Goal: Information Seeking & Learning: Learn about a topic

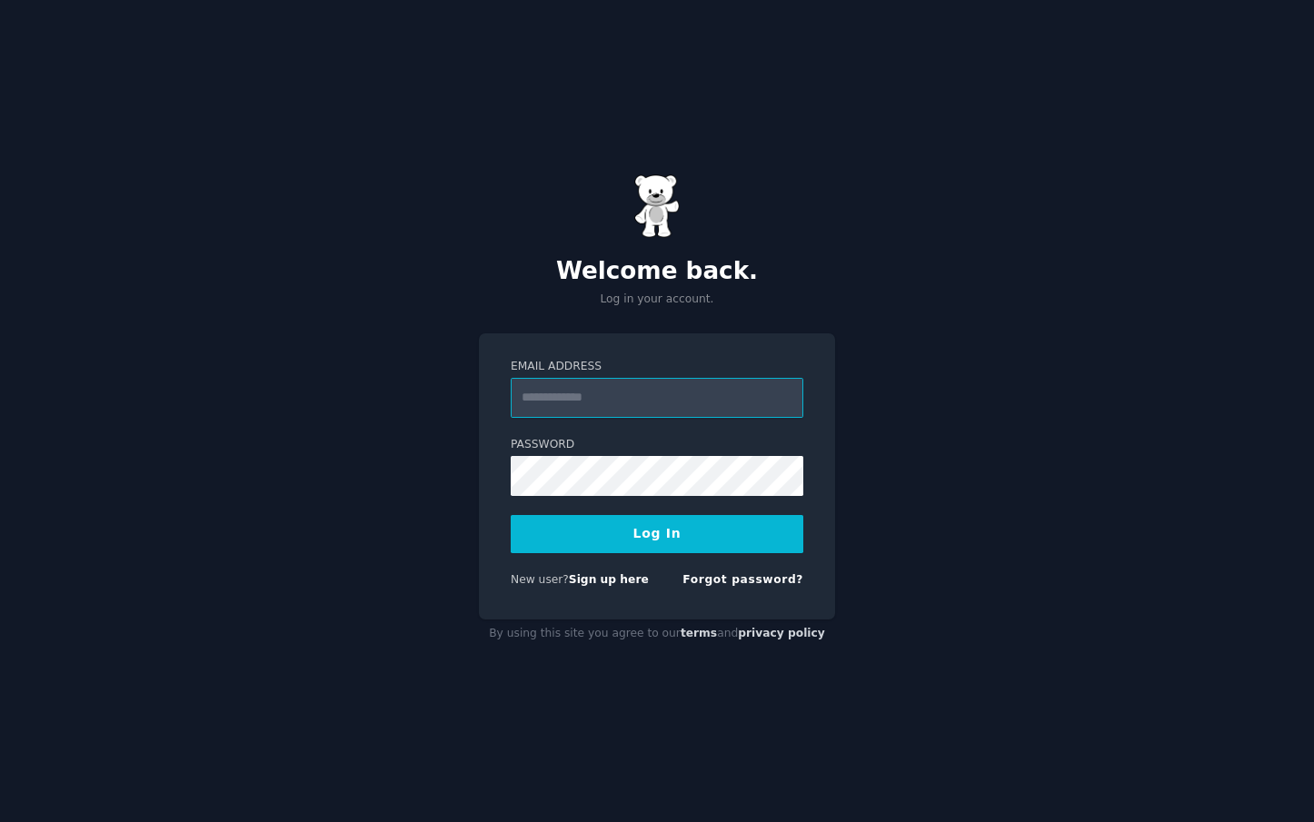
type input "**********"
click at [657, 533] on button "Log In" at bounding box center [657, 534] width 293 height 38
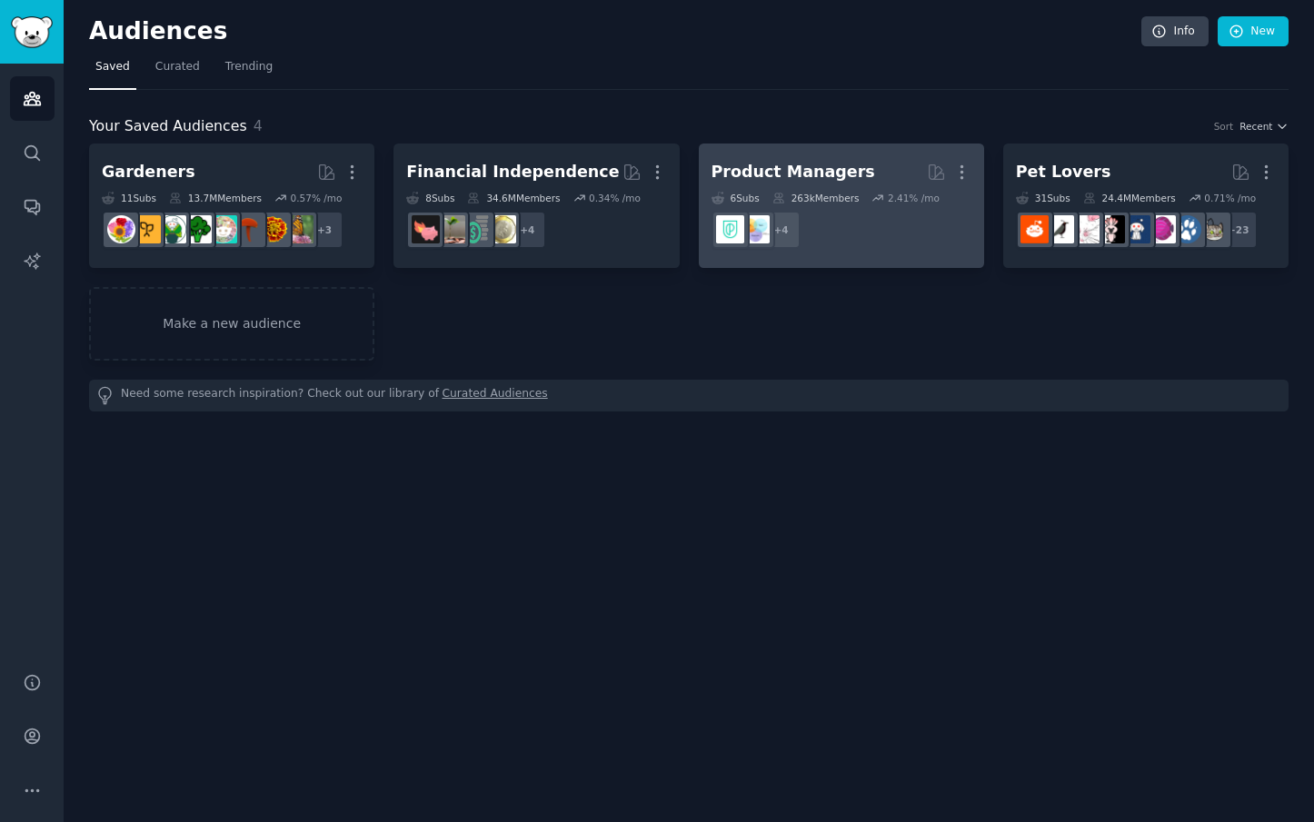
click at [828, 177] on div "Product Managers" at bounding box center [794, 172] width 164 height 23
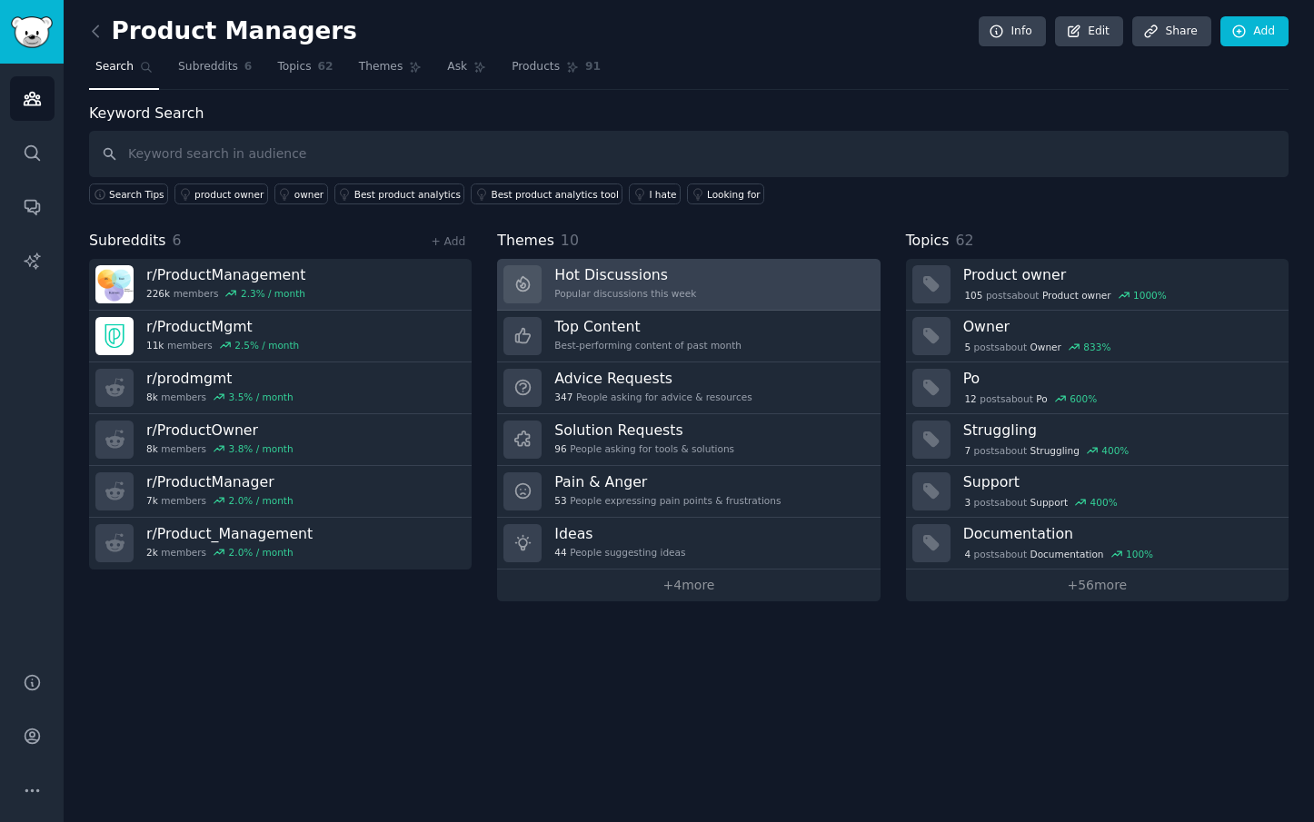
click at [620, 279] on h3 "Hot Discussions" at bounding box center [625, 274] width 142 height 19
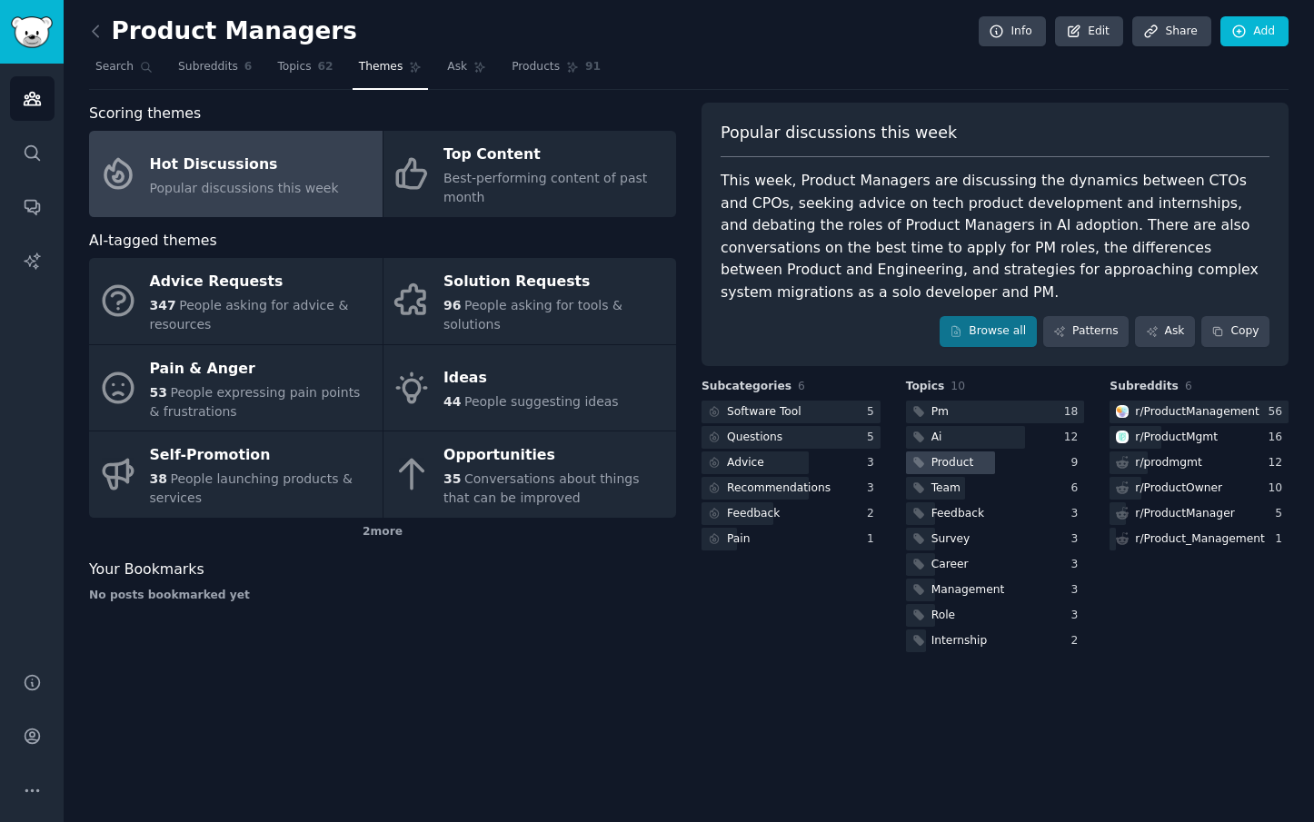
click at [967, 455] on div "Product" at bounding box center [952, 463] width 43 height 16
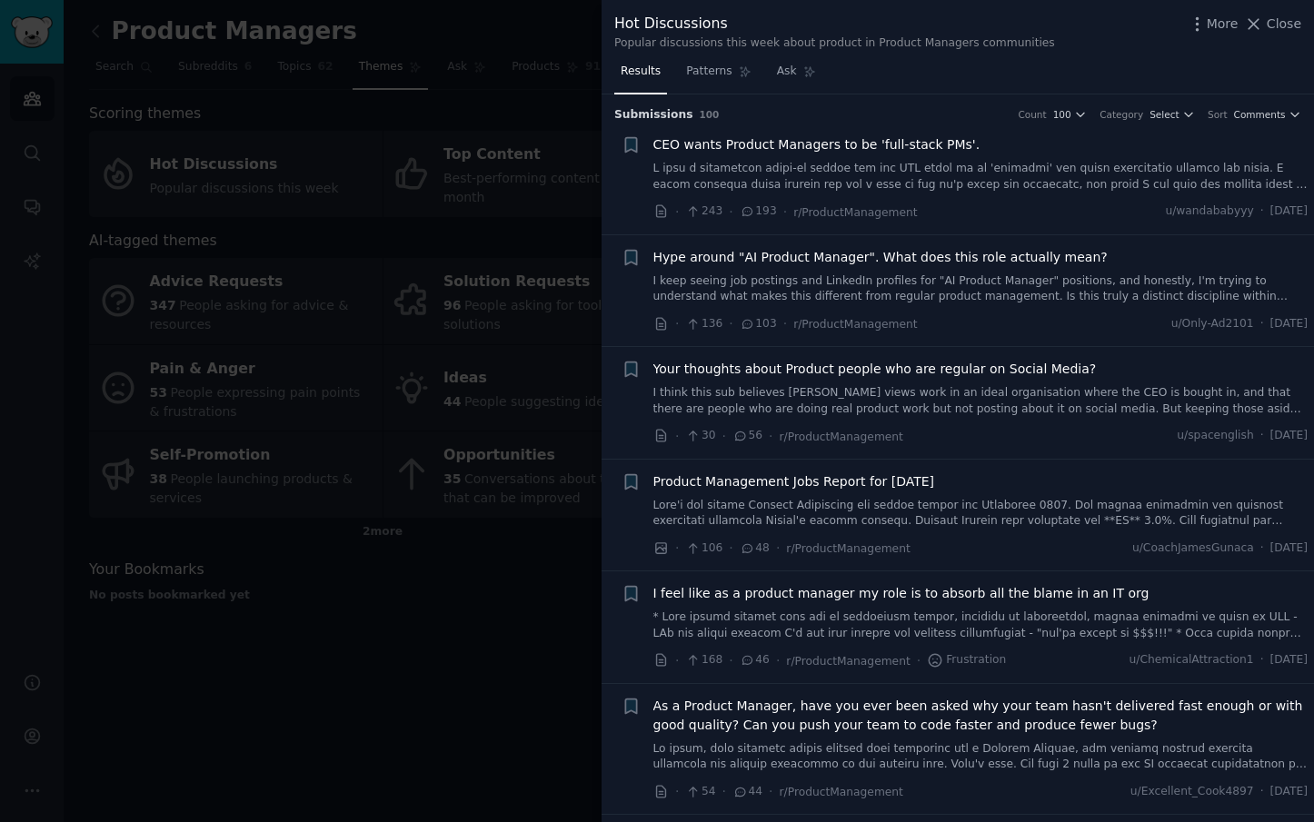
click at [708, 146] on span "CEO wants Product Managers to be 'full-stack PMs'." at bounding box center [816, 144] width 327 height 19
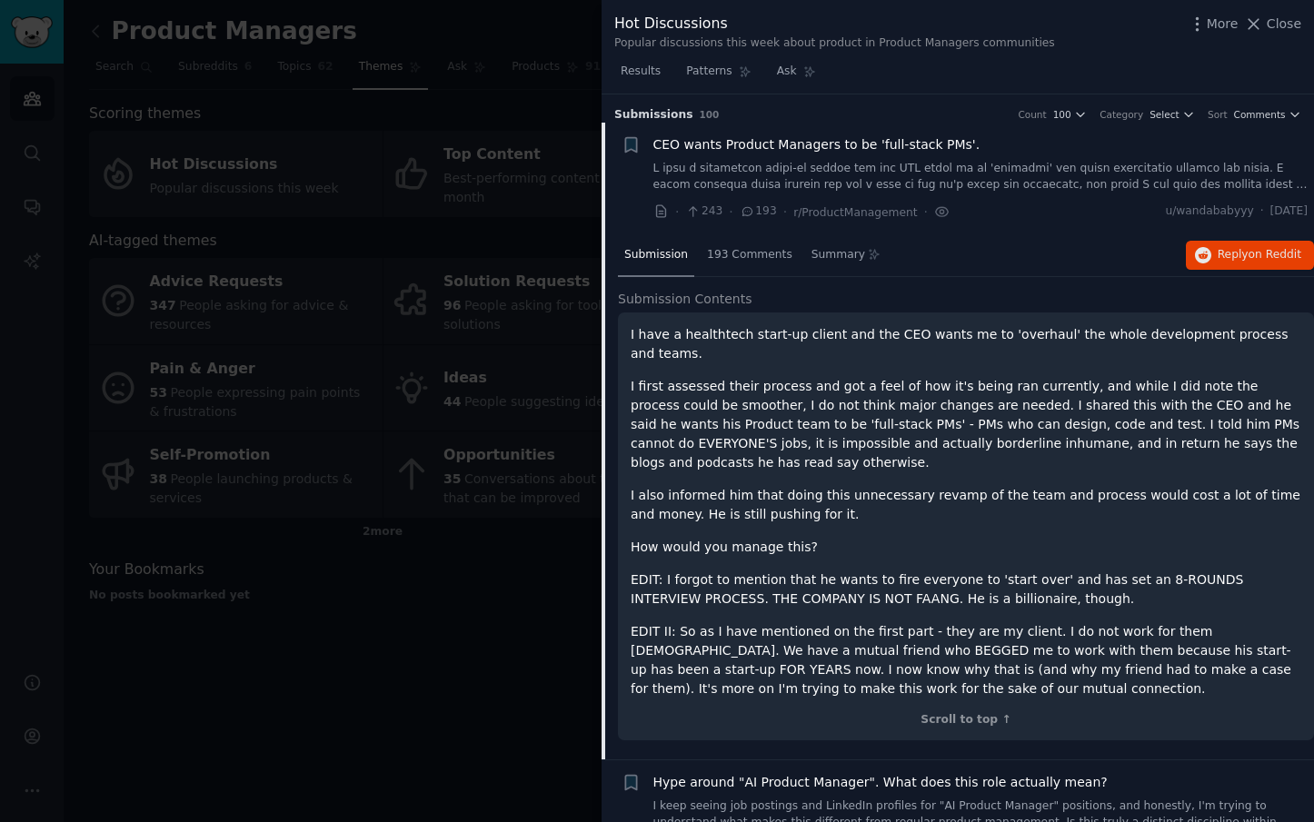
scroll to position [28, 0]
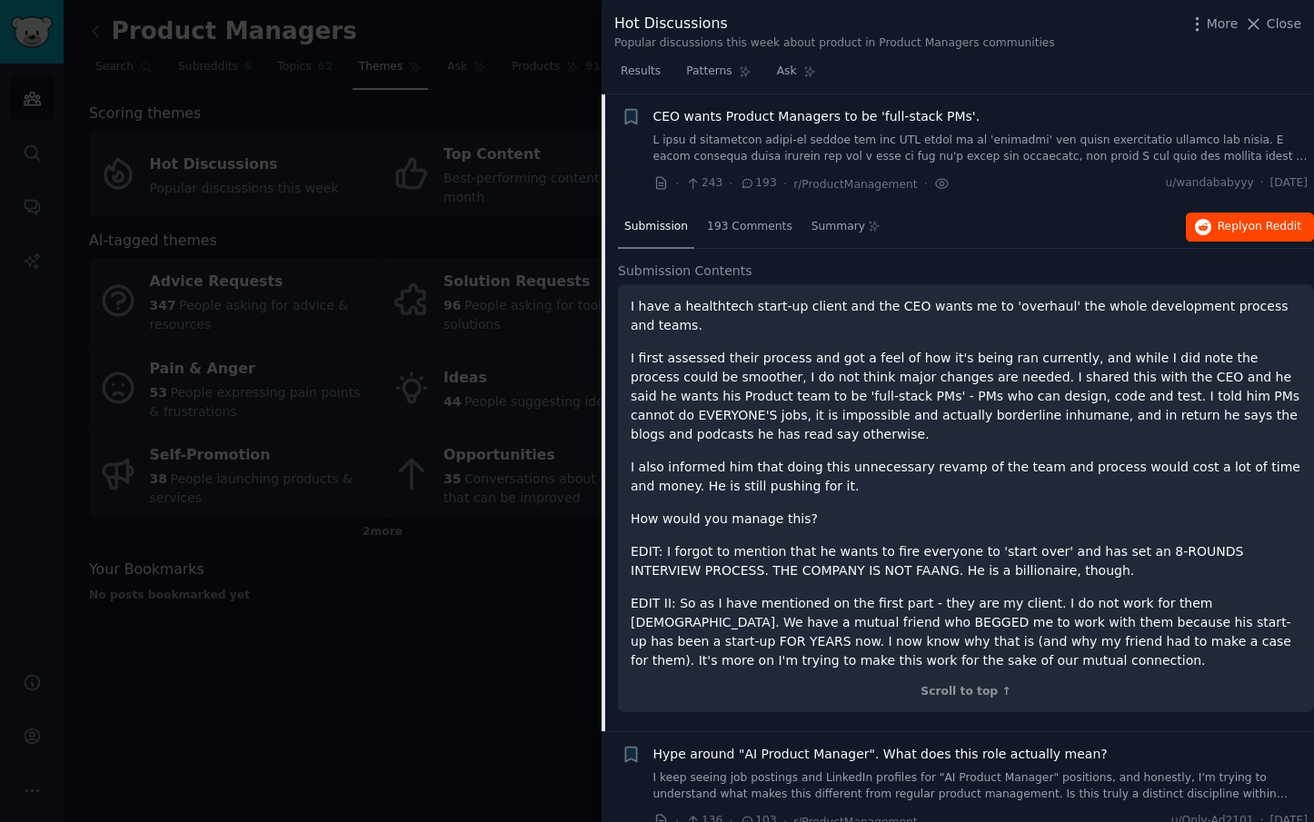
click at [1258, 224] on span "on Reddit" at bounding box center [1275, 226] width 53 height 13
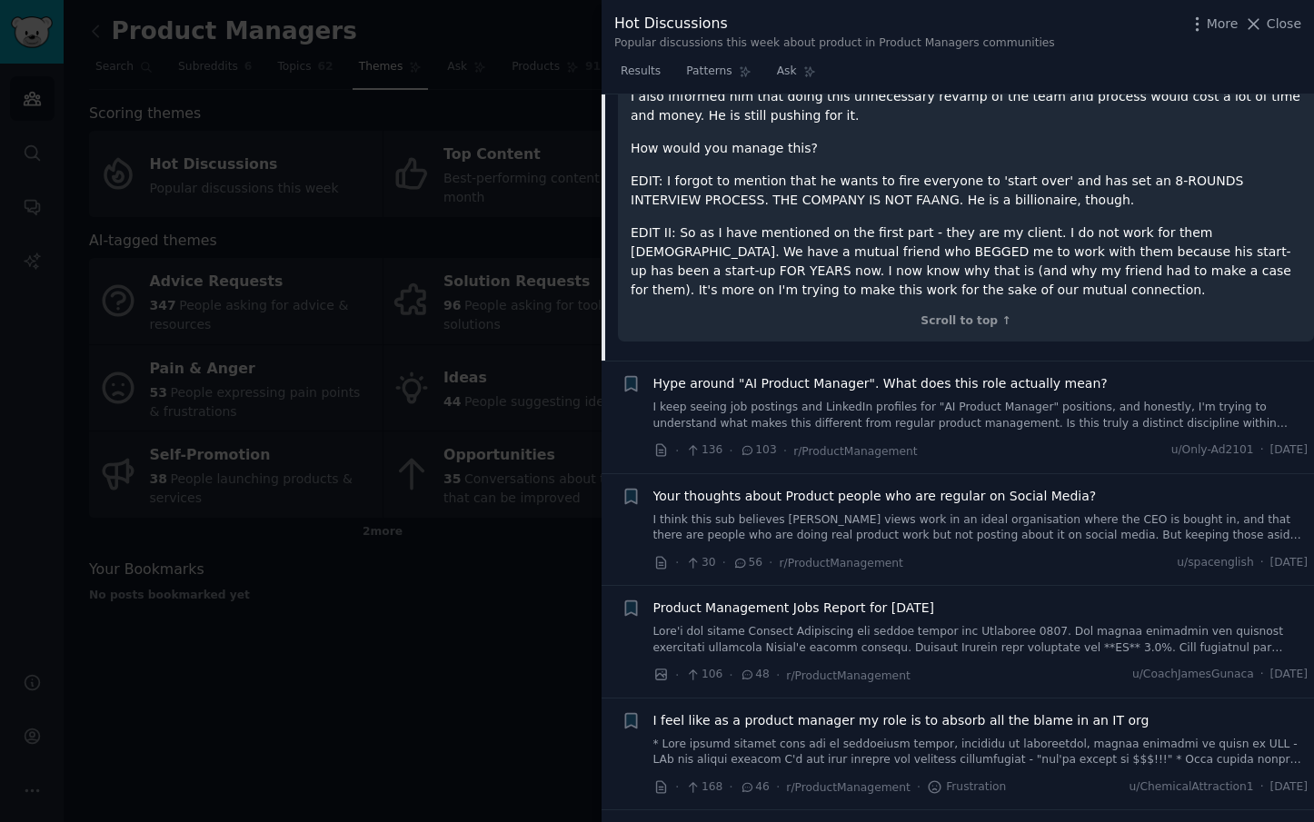
click at [950, 492] on span "Your thoughts about Product people who are regular on Social Media?" at bounding box center [874, 496] width 443 height 19
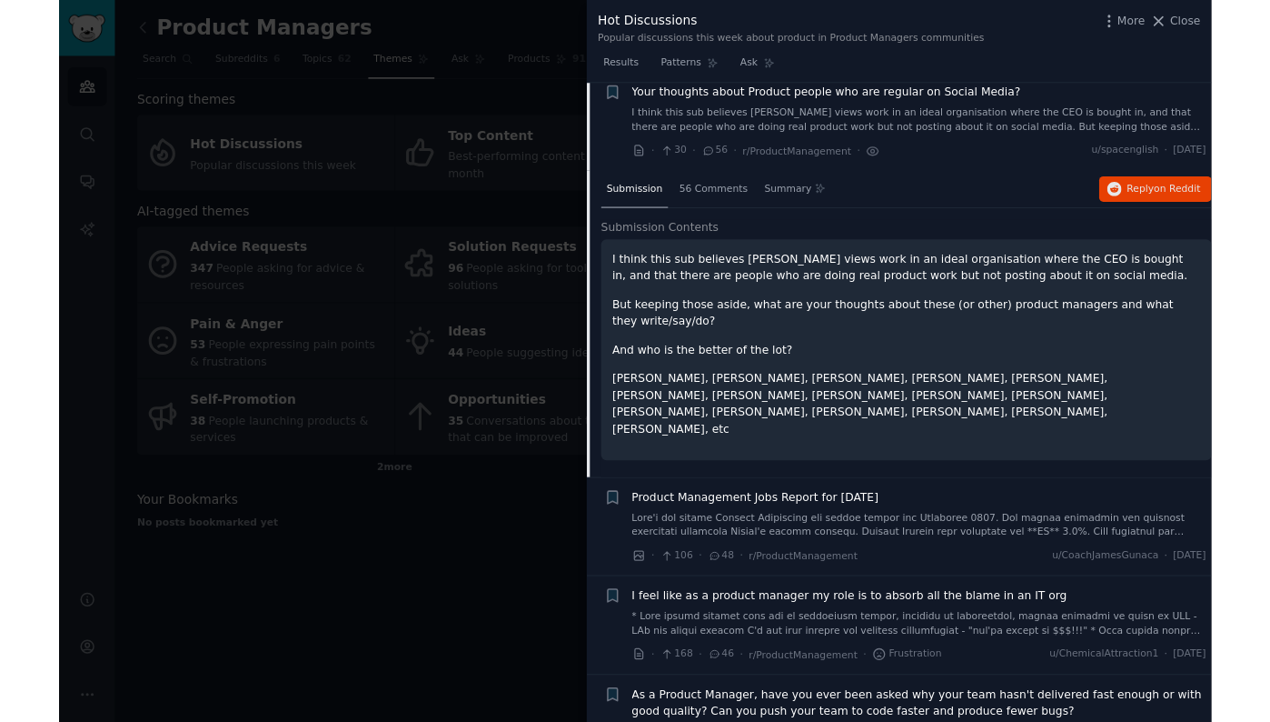
scroll to position [251, 0]
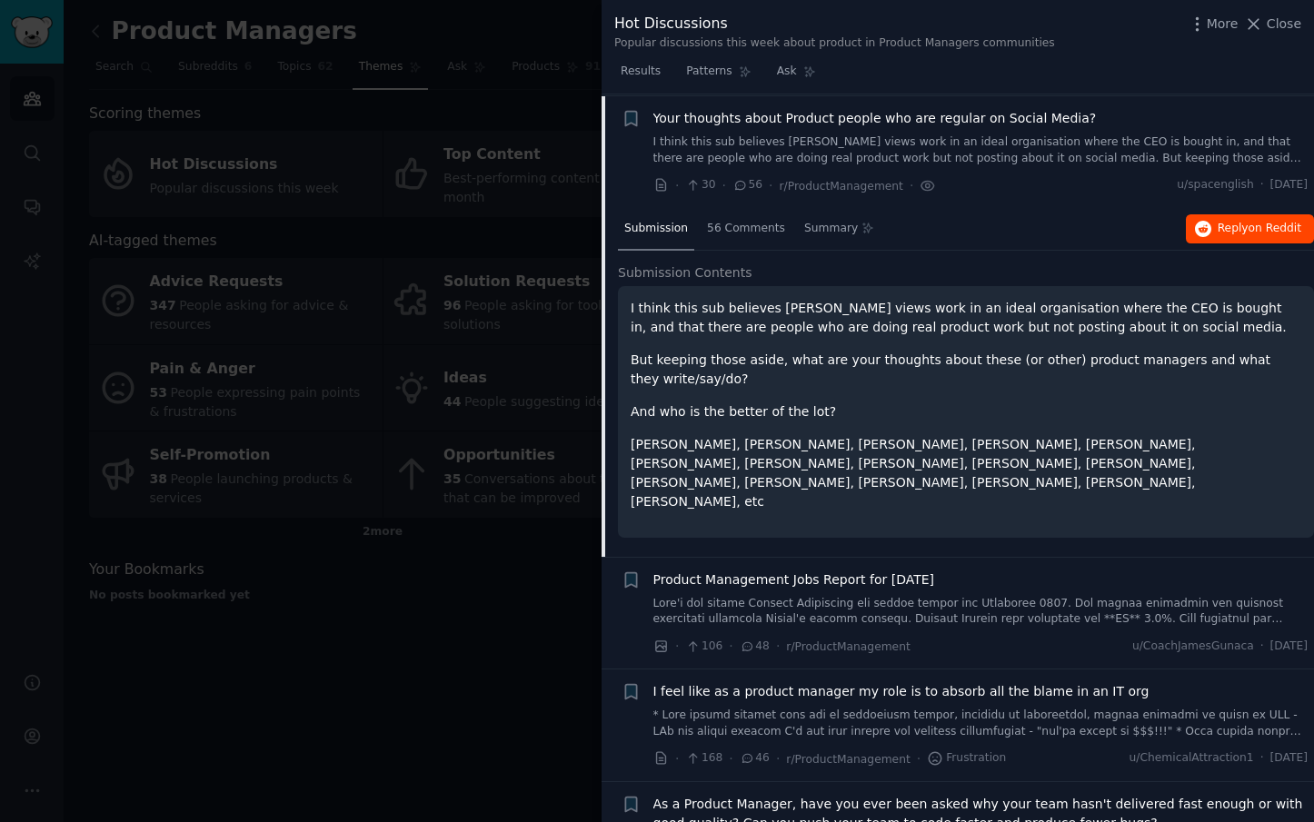
click at [1200, 234] on button "Reply on Reddit" at bounding box center [1250, 228] width 128 height 29
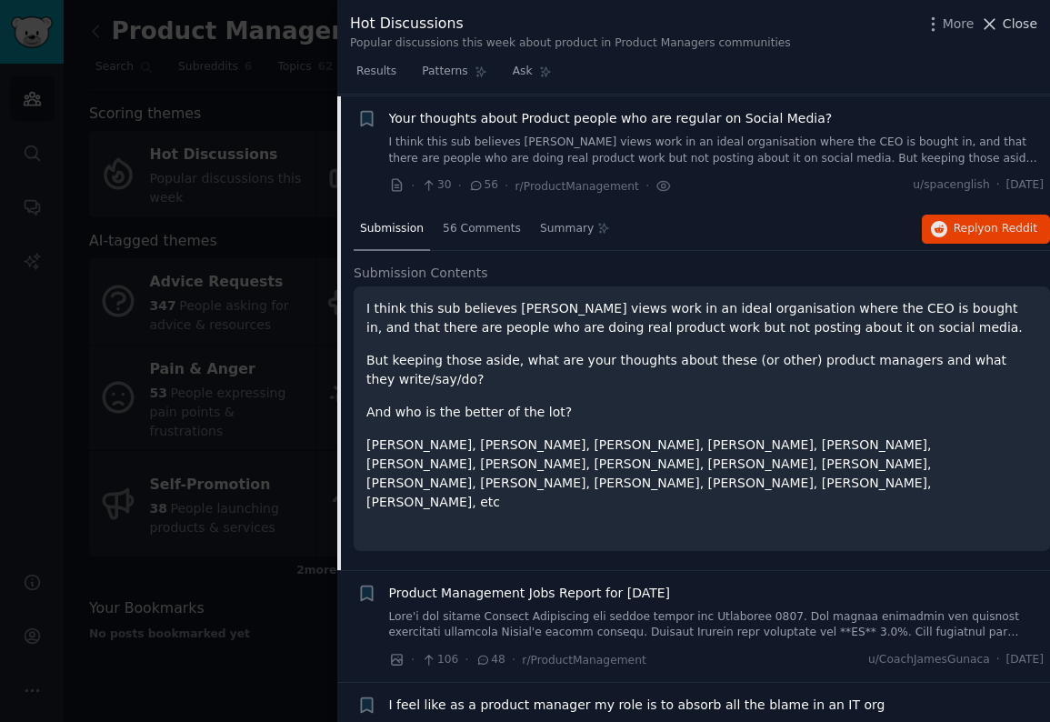
click at [994, 25] on icon at bounding box center [989, 24] width 19 height 19
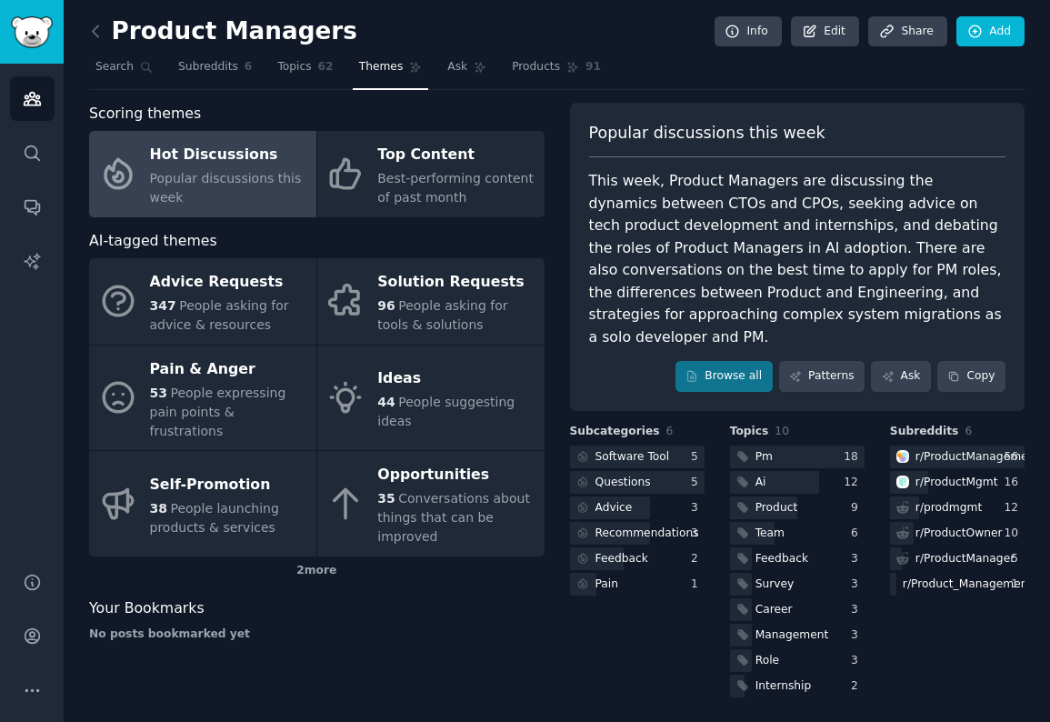
click at [552, 558] on div "Scoring themes Hot Discussions Popular discussions this week Top Content Best-p…" at bounding box center [556, 402] width 935 height 598
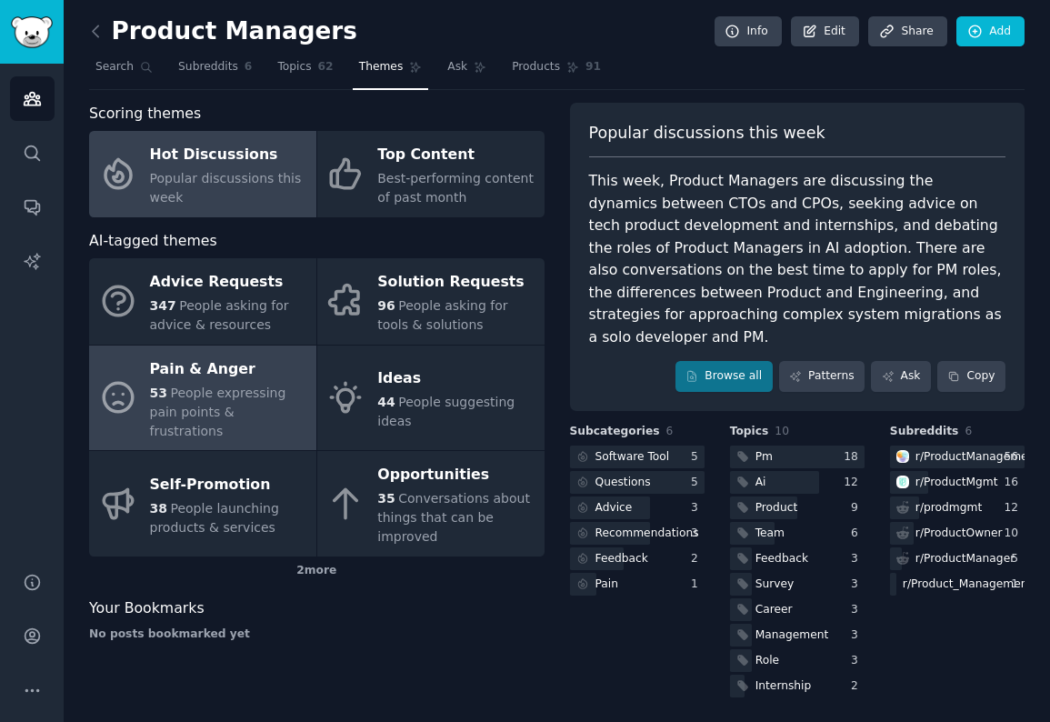
click at [224, 394] on span "People expressing pain points & frustrations" at bounding box center [218, 411] width 136 height 53
